Goal: Use online tool/utility: Utilize a website feature to perform a specific function

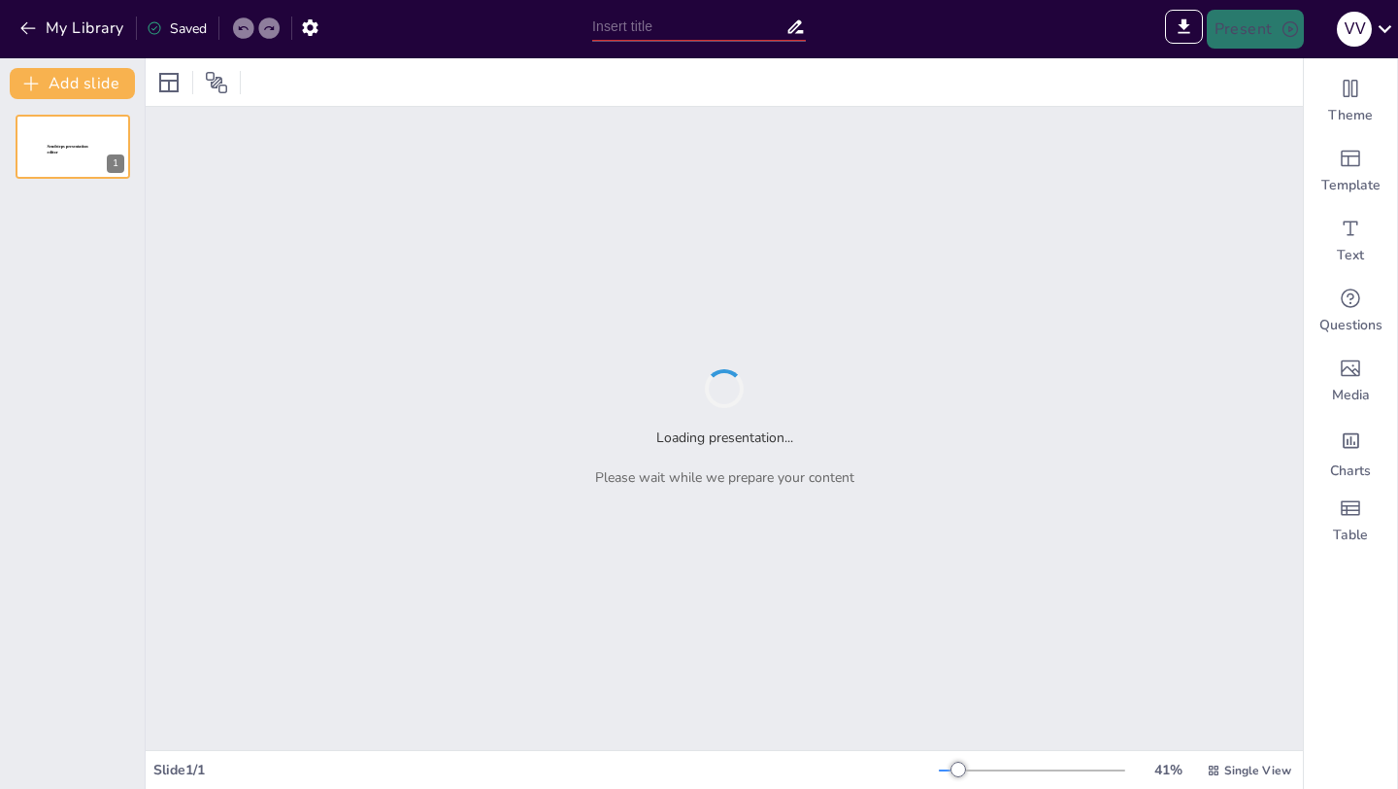
type input "Imported WEANING Y EXTUBACION PROGRAMADA.pptx"
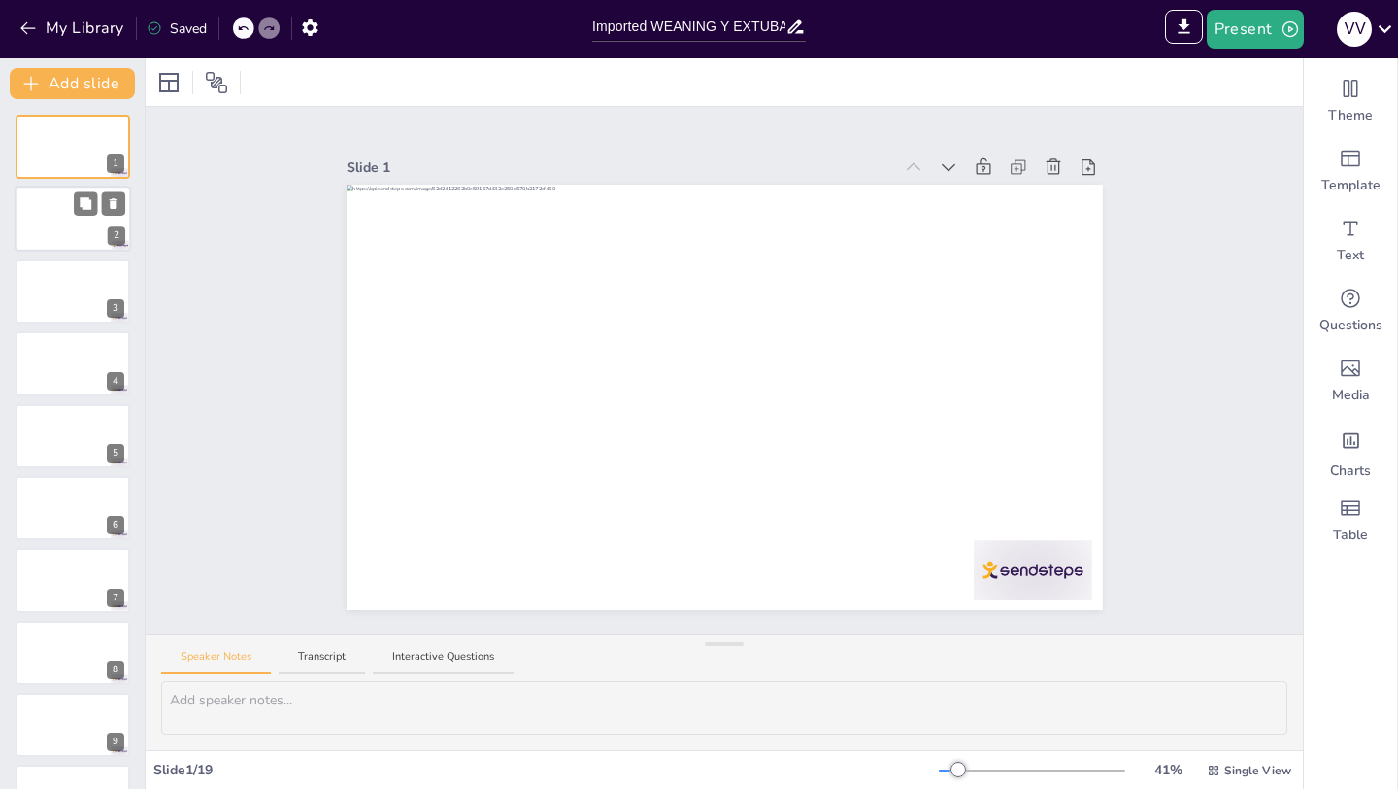
click at [77, 222] on div at bounding box center [73, 219] width 117 height 66
click at [43, 244] on div at bounding box center [73, 219] width 117 height 66
click at [84, 305] on div at bounding box center [73, 291] width 115 height 64
click at [86, 139] on button at bounding box center [85, 130] width 23 height 23
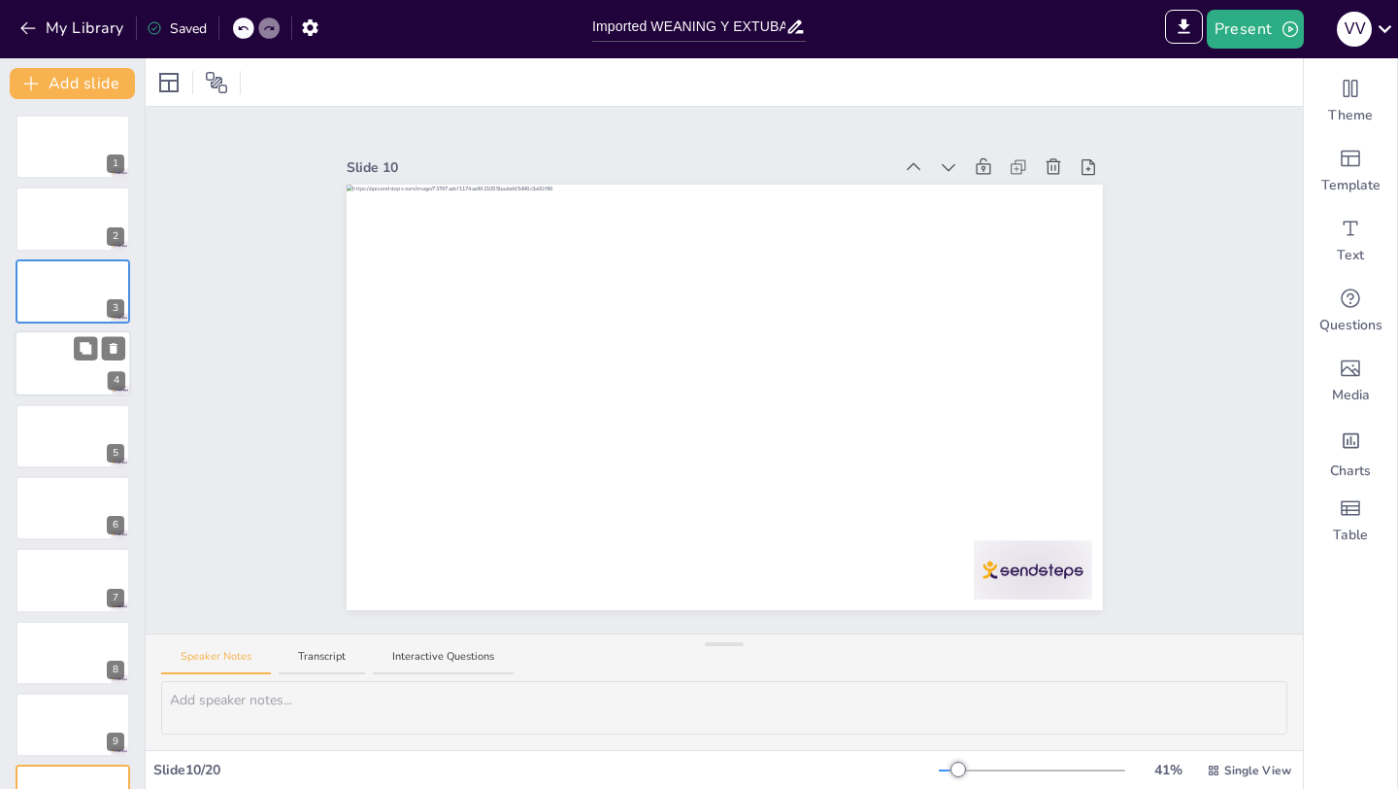
click at [68, 378] on div at bounding box center [73, 363] width 117 height 66
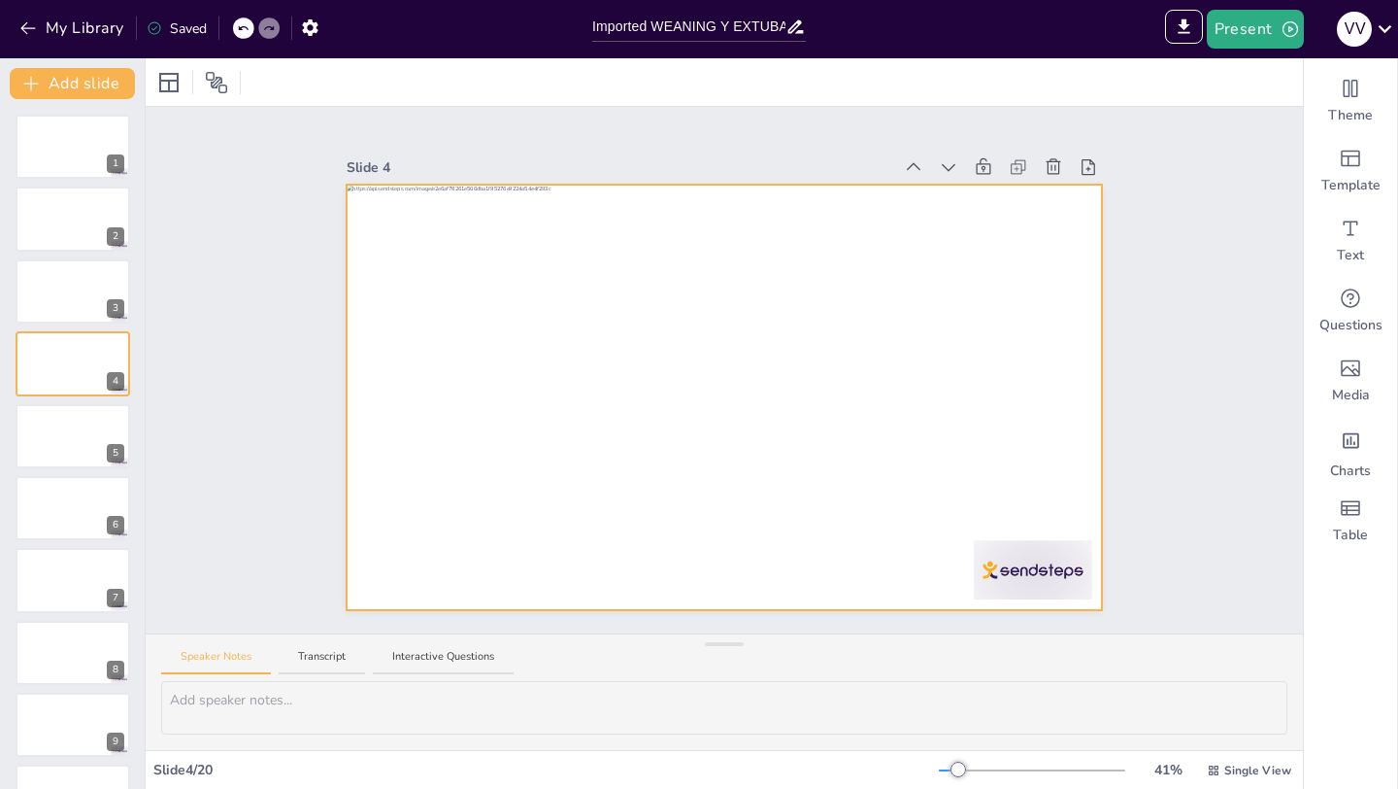
click at [760, 517] on div at bounding box center [725, 397] width 756 height 425
click at [701, 501] on div at bounding box center [725, 397] width 756 height 425
click at [452, 420] on div at bounding box center [725, 397] width 756 height 425
click at [564, 471] on div at bounding box center [725, 397] width 756 height 425
click at [623, 450] on div at bounding box center [725, 397] width 756 height 425
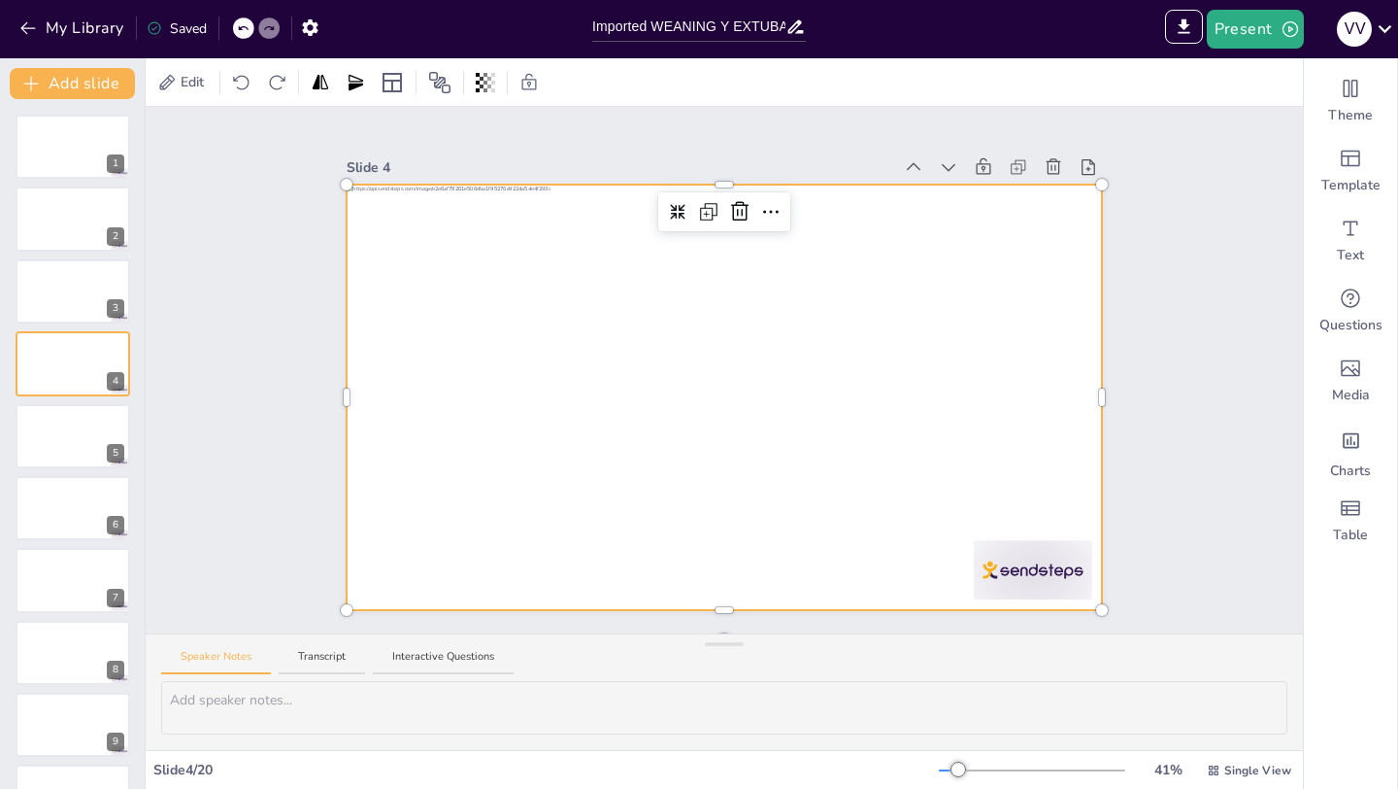
click at [622, 470] on div at bounding box center [725, 397] width 756 height 425
click at [1361, 169] on icon "Add ready made slides" at bounding box center [1350, 158] width 23 height 23
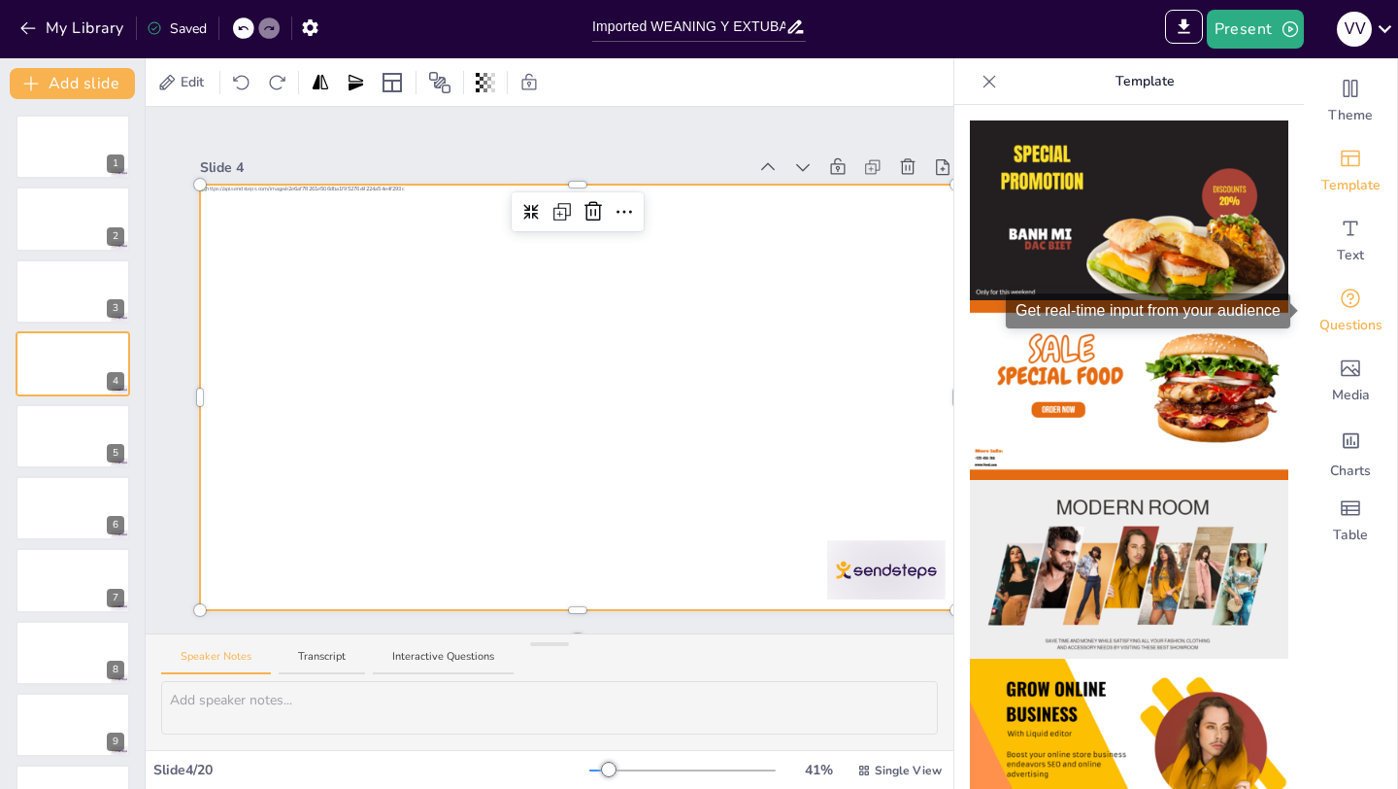
click at [1358, 319] on span "Questions" at bounding box center [1351, 325] width 63 height 19
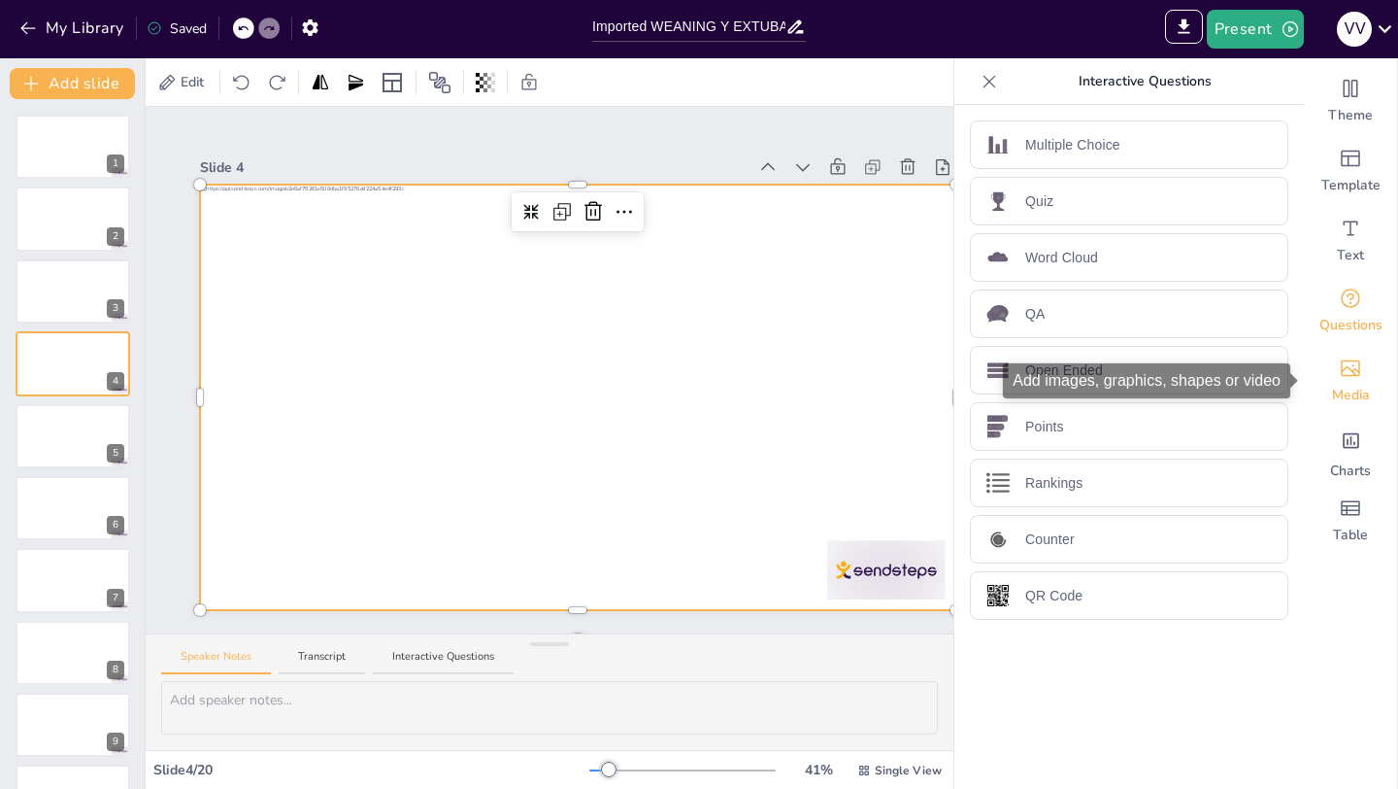
click at [1347, 394] on span "Media" at bounding box center [1351, 395] width 38 height 19
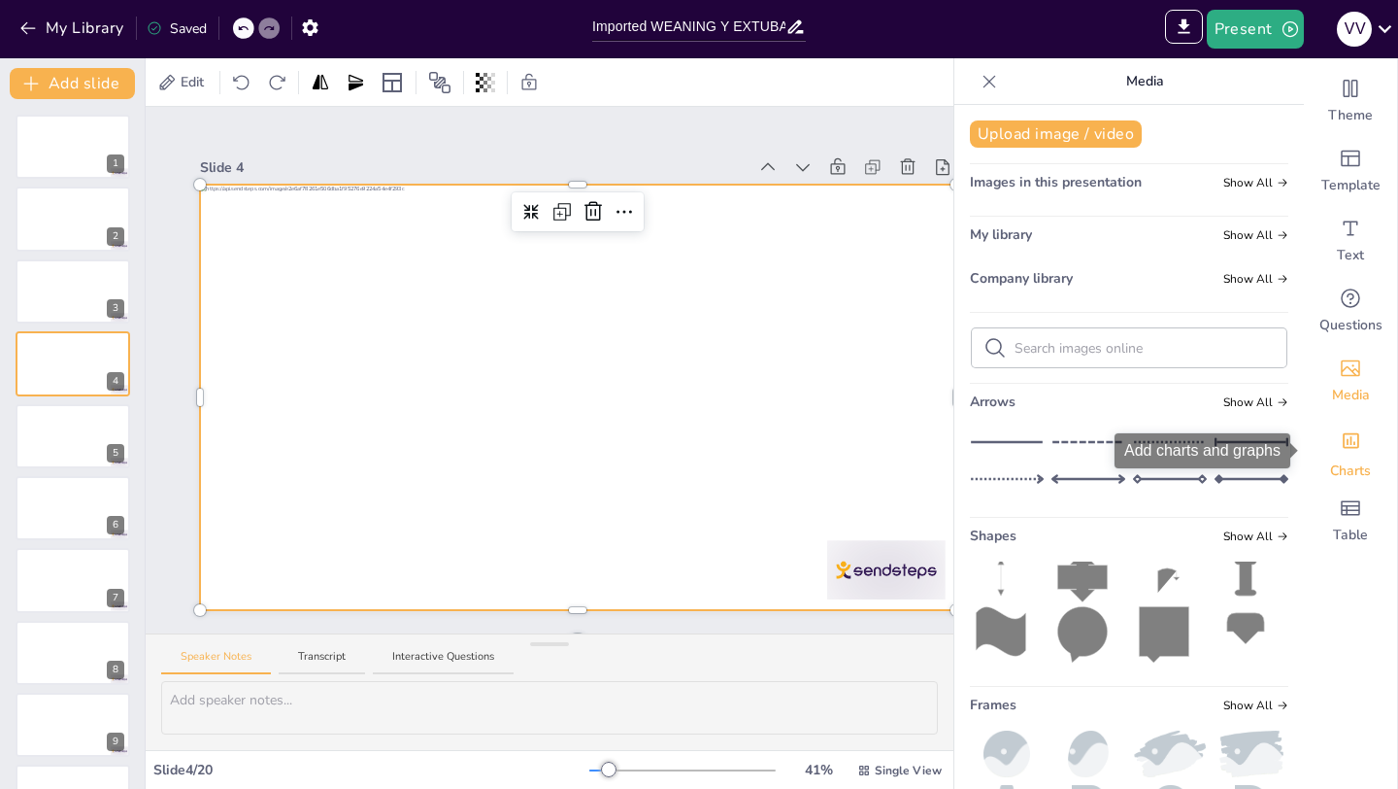
click at [1354, 447] on icon "Add charts and graphs" at bounding box center [1351, 441] width 17 height 16
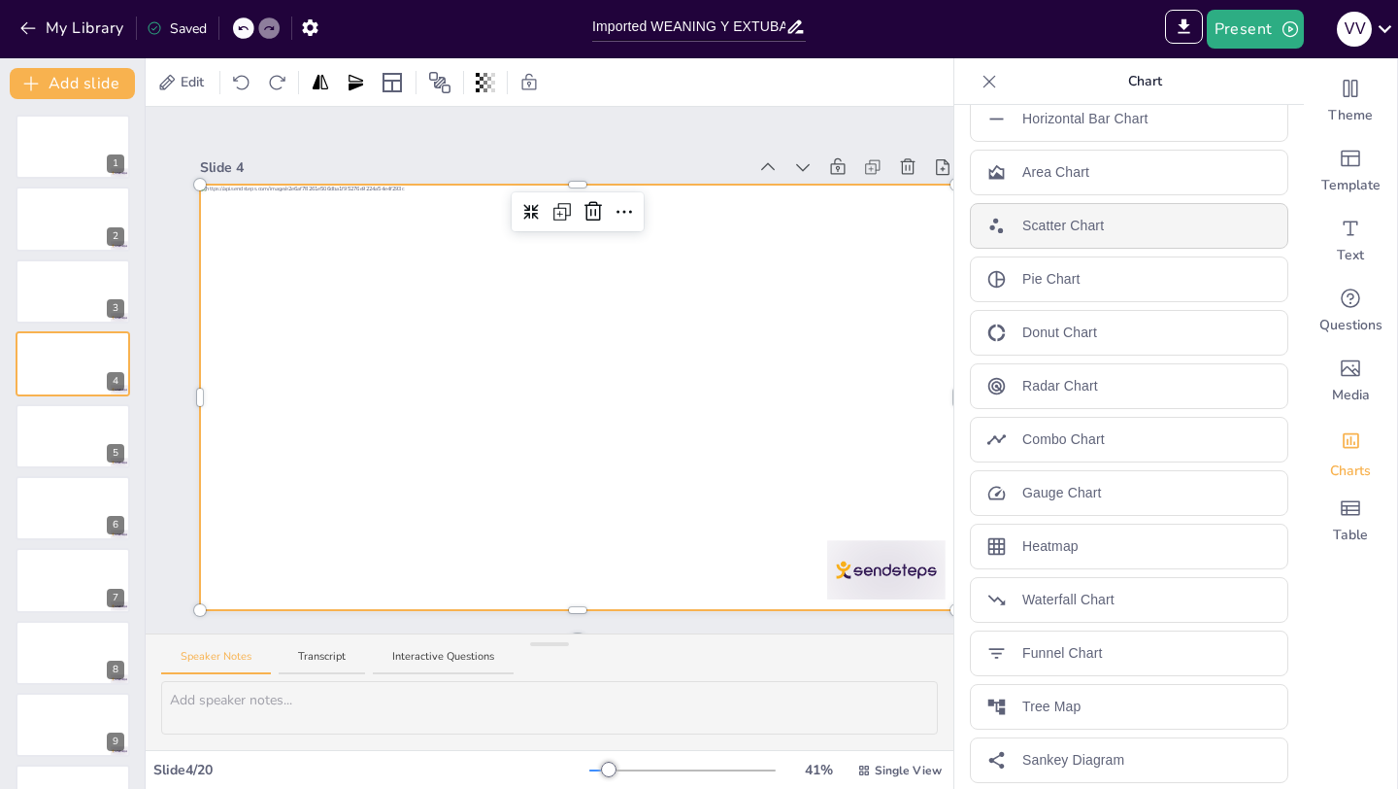
scroll to position [194, 0]
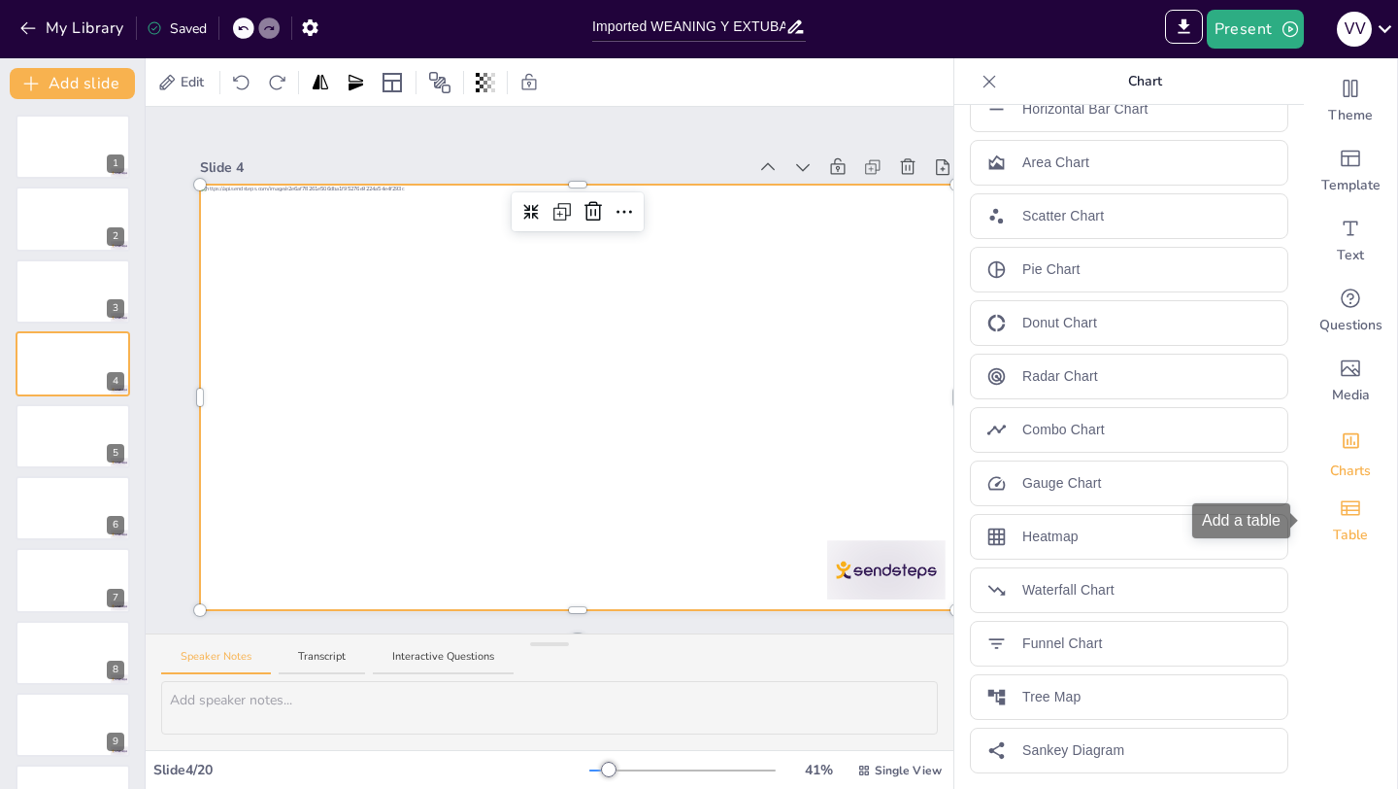
click at [1361, 525] on span "Table" at bounding box center [1350, 534] width 35 height 19
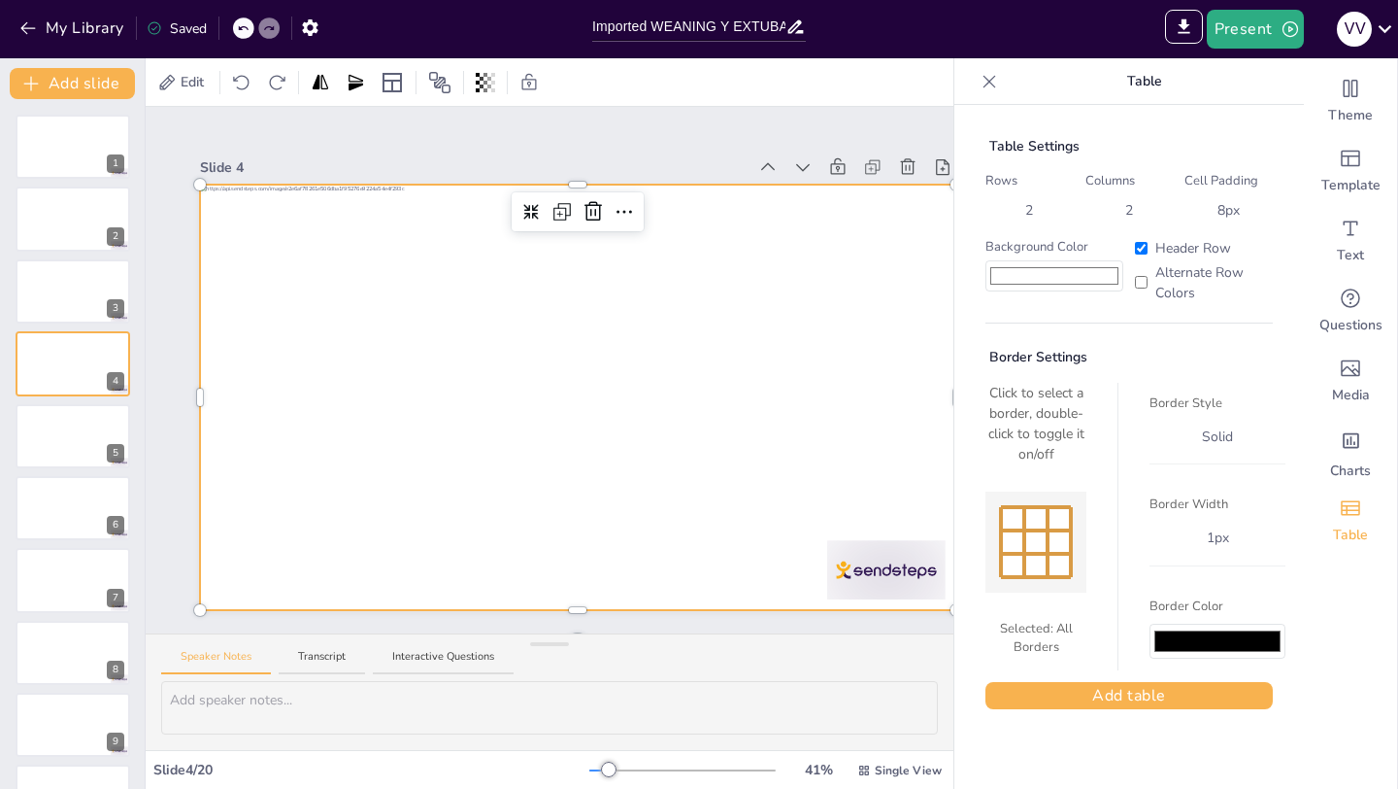
click at [798, 644] on div "Speaker Notes Transcript Interactive Questions" at bounding box center [550, 657] width 808 height 47
click at [184, 321] on div "Slide 1 Slide 2 Slide 3 Slide 4 Slide 5 Slide 6 Slide 7 Slide 8 Slide 9 Slide 1…" at bounding box center [578, 370] width 865 height 480
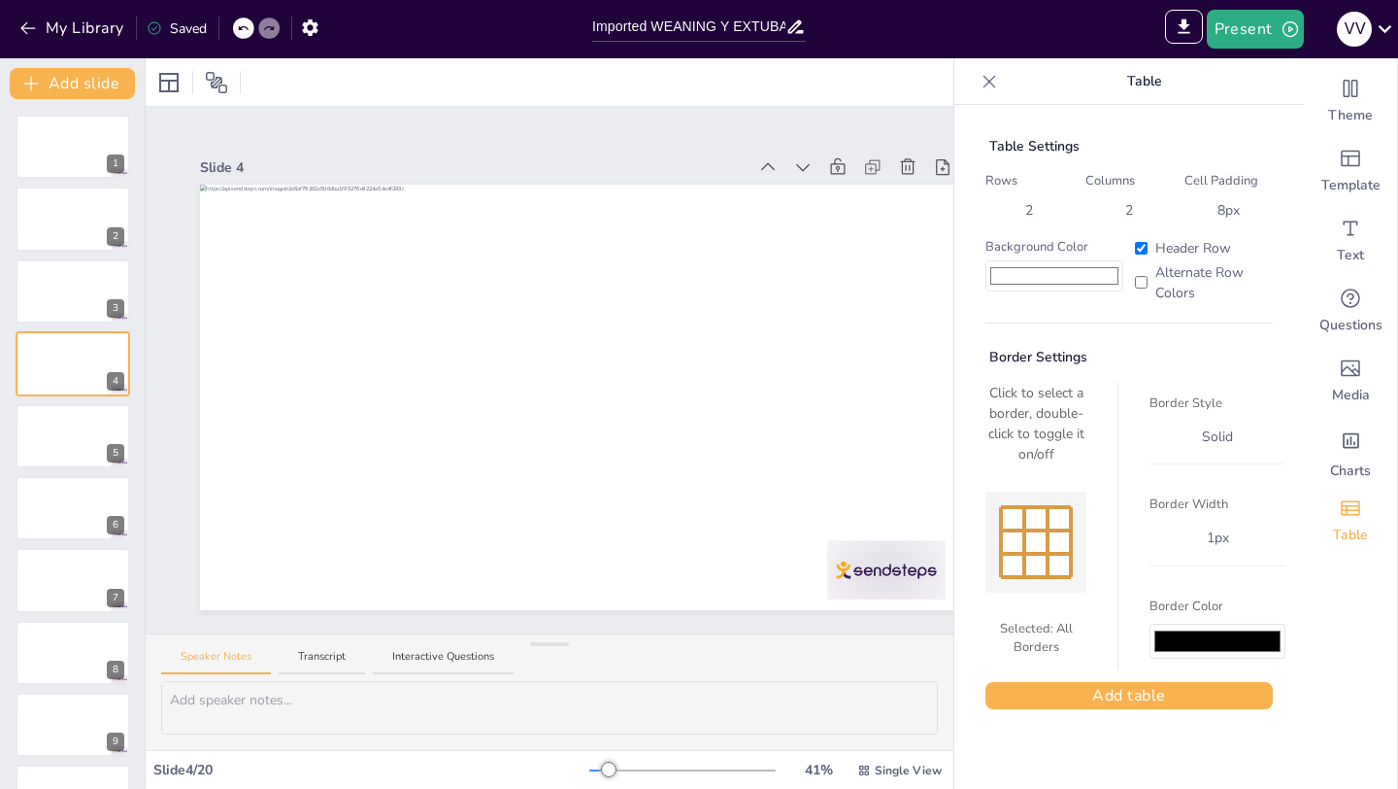
click at [987, 87] on icon at bounding box center [989, 81] width 19 height 19
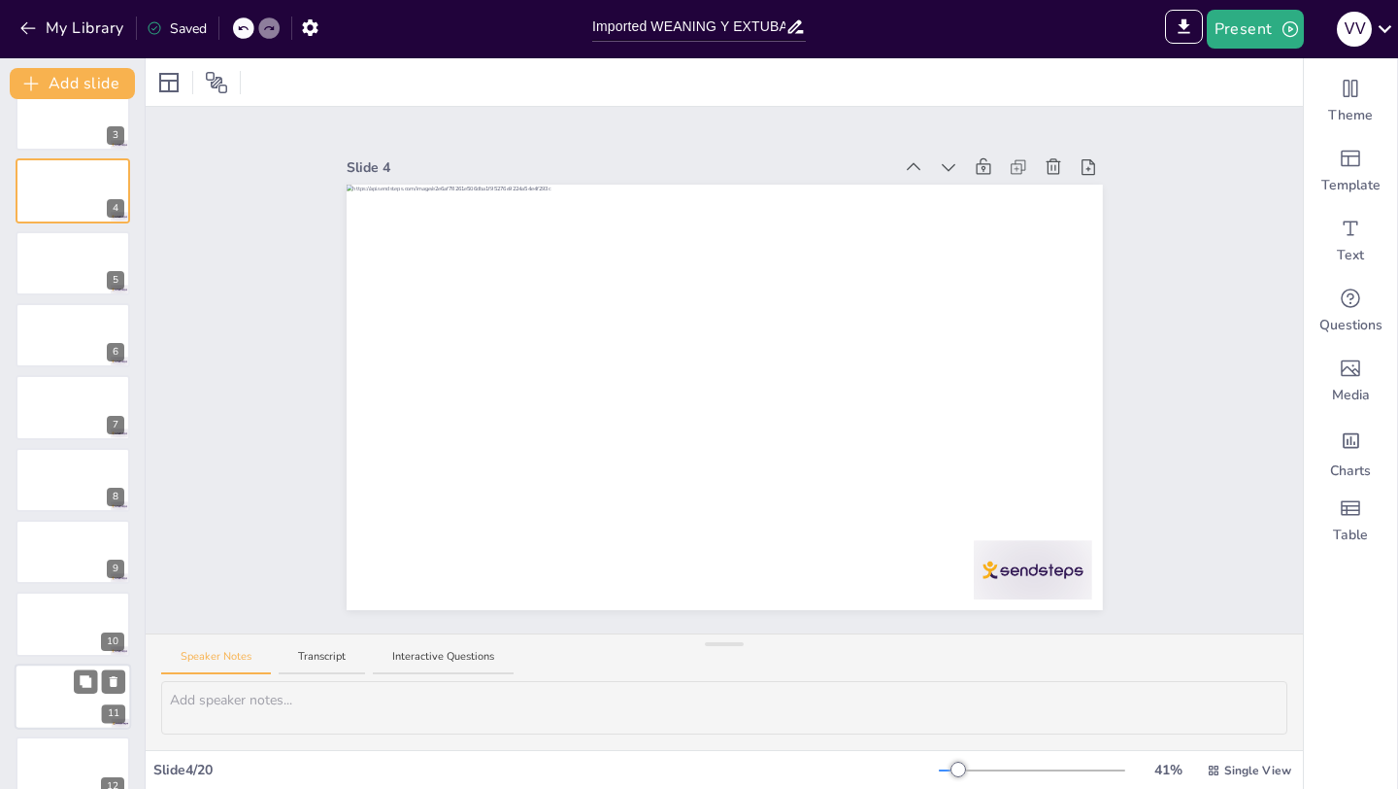
scroll to position [0, 0]
